Goal: Task Accomplishment & Management: Use online tool/utility

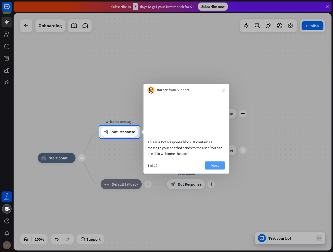
click at [217, 168] on button "Next" at bounding box center [215, 165] width 20 height 8
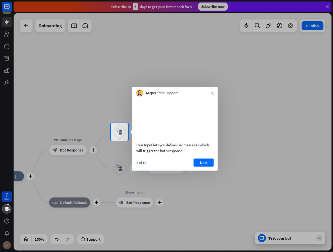
click at [215, 92] on div "Kacper from Support close" at bounding box center [175, 92] width 86 height 10
click at [210, 92] on div "Kacper from Support close" at bounding box center [175, 92] width 86 height 10
click at [212, 92] on icon "close" at bounding box center [212, 92] width 3 height 3
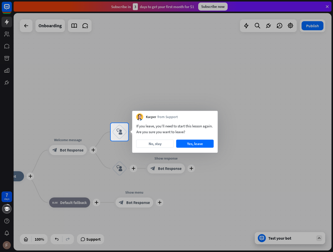
click at [196, 137] on div "If you leave, you’ll need to start this lesson again. Are you sure you want to …" at bounding box center [175, 136] width 86 height 32
click at [197, 143] on button "Yes, leave" at bounding box center [196, 144] width 38 height 8
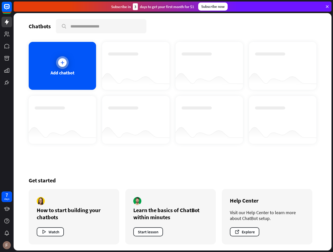
click at [60, 66] on div at bounding box center [62, 62] width 9 height 9
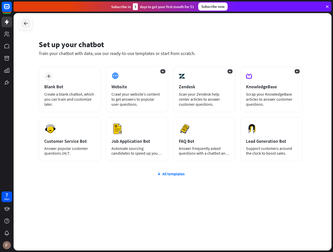
click at [25, 23] on icon at bounding box center [26, 23] width 6 height 6
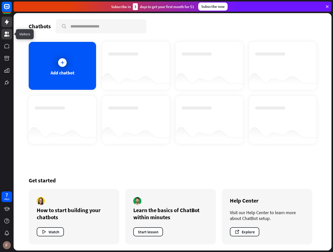
click at [8, 37] on icon at bounding box center [7, 34] width 6 height 6
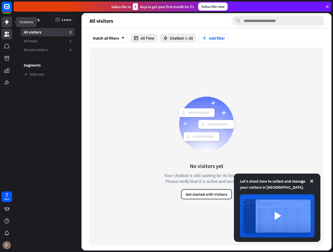
click at [10, 21] on link at bounding box center [7, 22] width 11 height 11
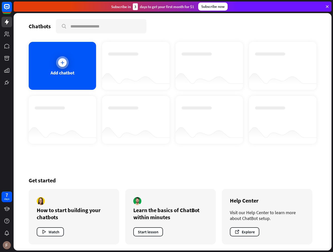
click at [59, 63] on div at bounding box center [62, 62] width 9 height 9
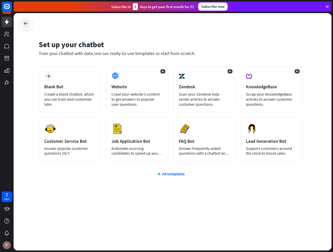
click at [28, 23] on icon at bounding box center [26, 23] width 6 height 6
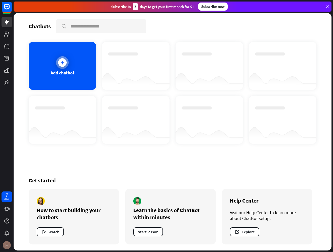
click at [84, 62] on div "Add chatbot" at bounding box center [63, 66] width 68 height 48
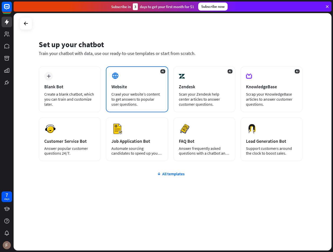
click at [152, 95] on div "Crawl your website’s content to get answers to popular user questions." at bounding box center [137, 98] width 51 height 15
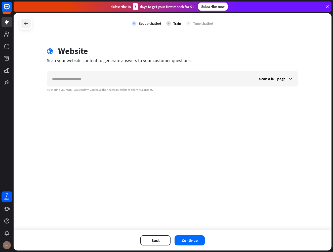
click at [28, 21] on icon at bounding box center [26, 23] width 6 height 6
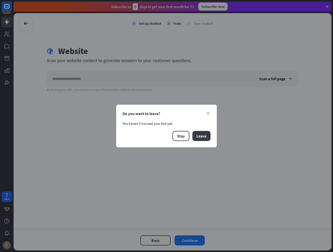
click at [199, 136] on button "Leave" at bounding box center [202, 136] width 18 height 10
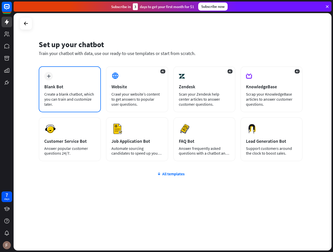
click at [66, 93] on div "Create a blank chatbot, which you can train and customize later." at bounding box center [69, 98] width 51 height 15
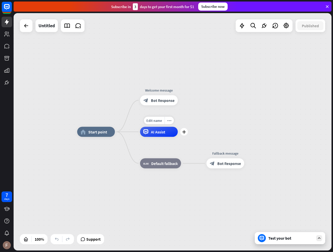
click at [150, 132] on div "AI Assist" at bounding box center [159, 132] width 38 height 10
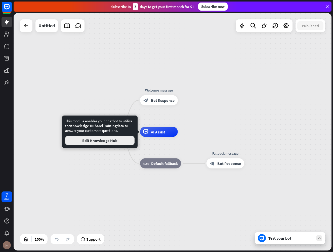
click at [126, 136] on button "Edit Knowledge Hub" at bounding box center [100, 140] width 70 height 9
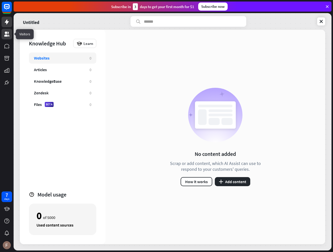
click at [4, 36] on link at bounding box center [7, 34] width 11 height 11
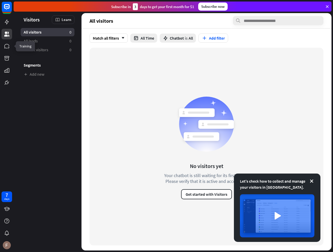
click at [8, 51] on div at bounding box center [7, 44] width 14 height 88
click at [8, 55] on link at bounding box center [7, 58] width 11 height 11
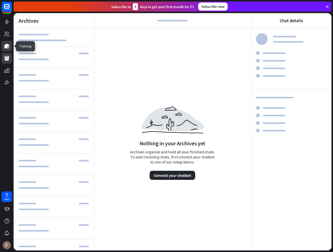
click at [8, 47] on icon at bounding box center [7, 46] width 6 height 6
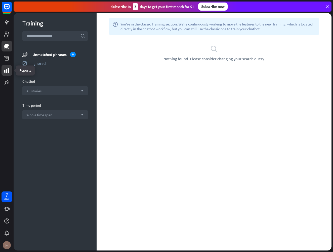
click at [5, 67] on link at bounding box center [7, 70] width 11 height 11
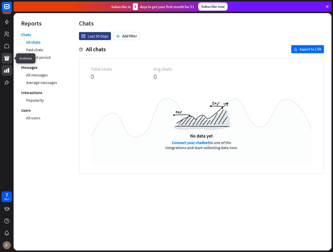
click at [7, 60] on icon at bounding box center [6, 58] width 5 height 5
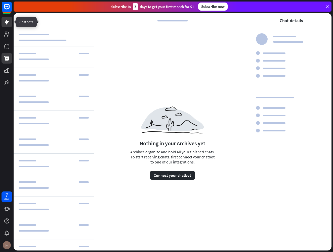
click at [6, 25] on link at bounding box center [7, 22] width 11 height 11
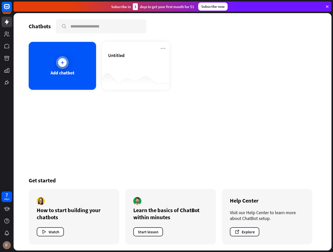
click at [70, 71] on div "Add chatbot" at bounding box center [63, 73] width 24 height 6
